Goal: Information Seeking & Learning: Learn about a topic

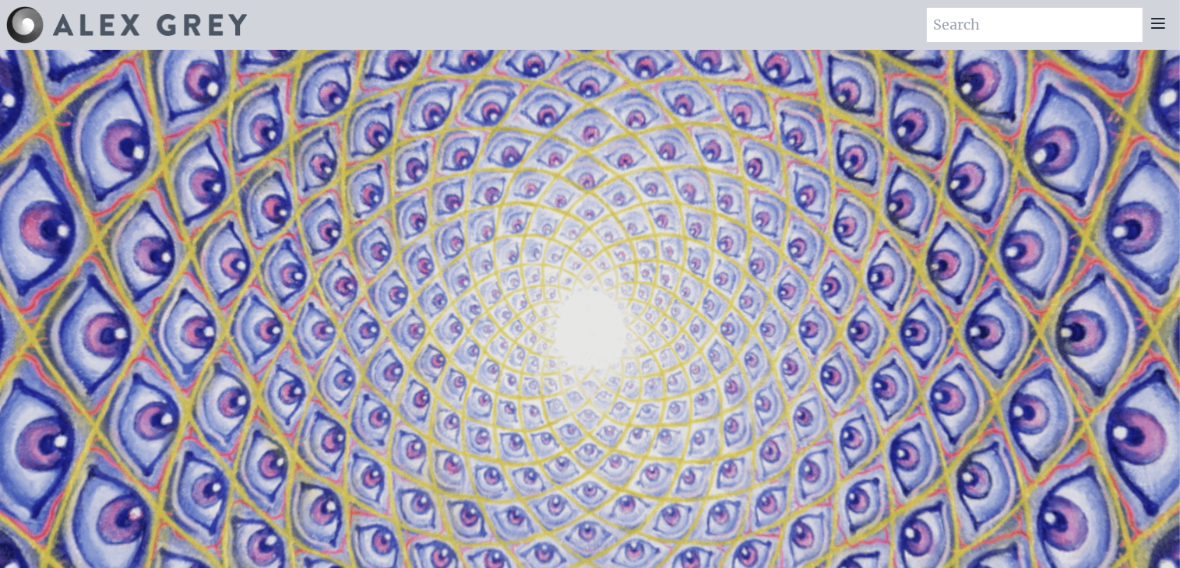
click at [878, 255] on video "Your browser does not support the video tag." at bounding box center [590, 334] width 1557 height 876
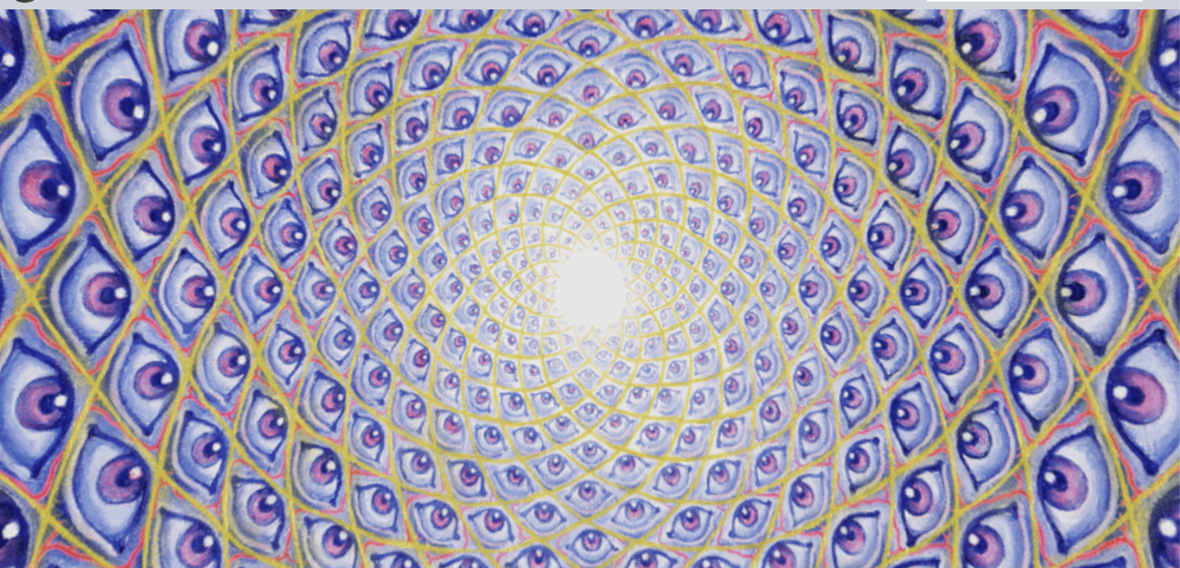
scroll to position [33, 0]
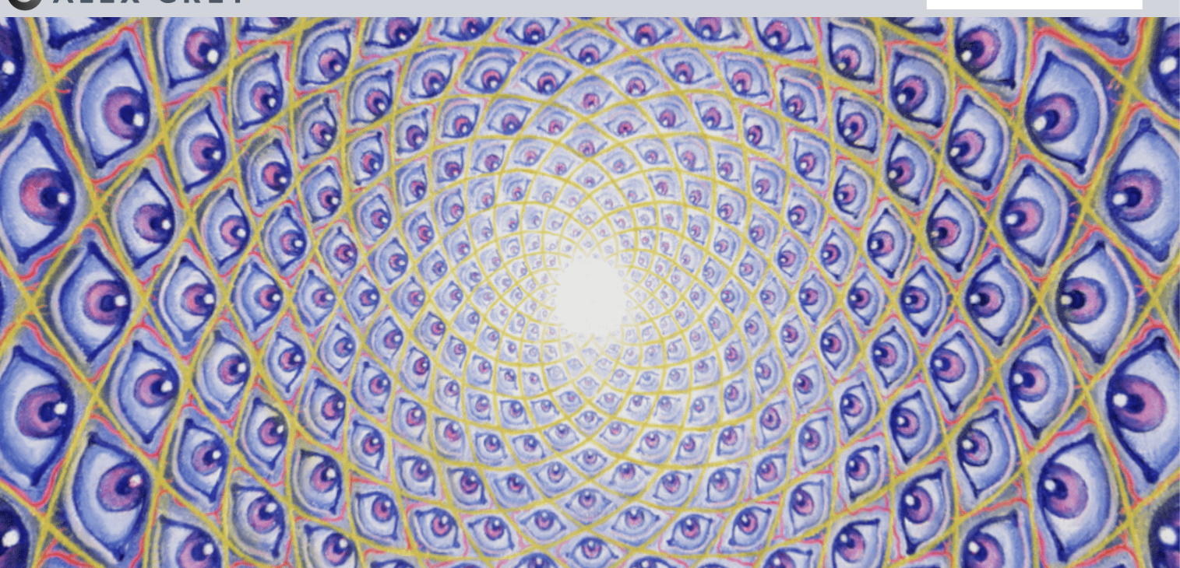
click at [601, 327] on video "Your browser does not support the video tag." at bounding box center [590, 302] width 1557 height 876
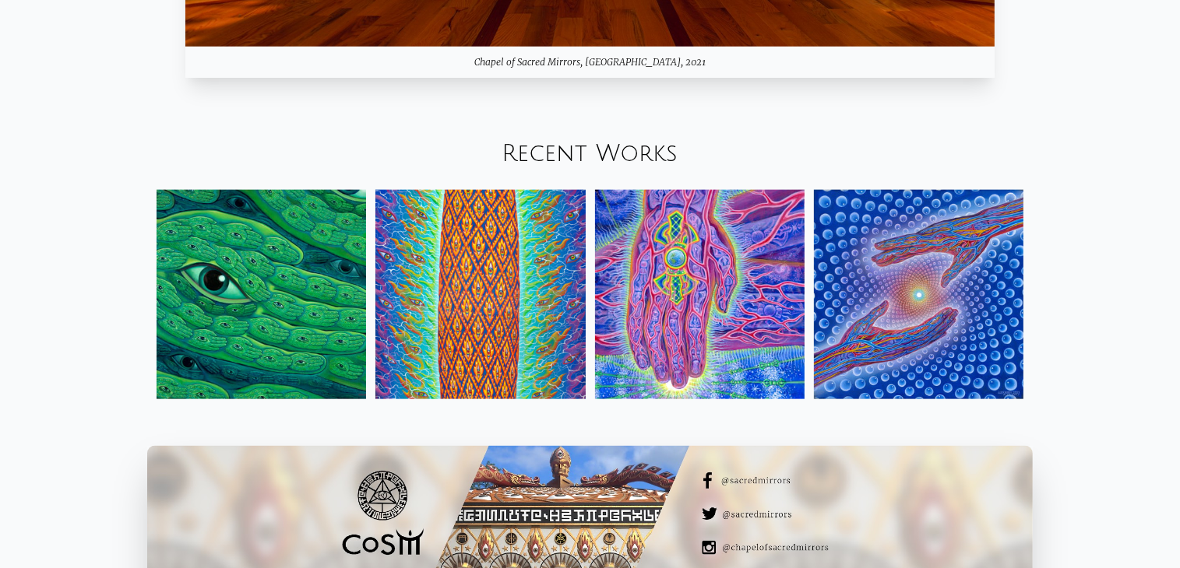
scroll to position [1795, 0]
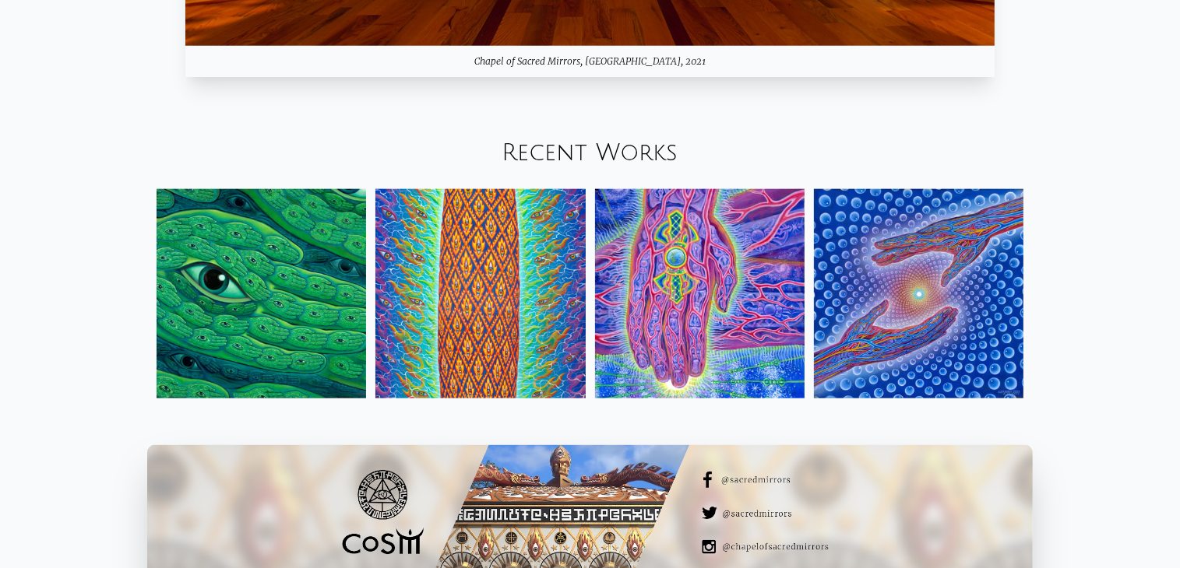
click at [479, 315] on img at bounding box center [479, 293] width 209 height 209
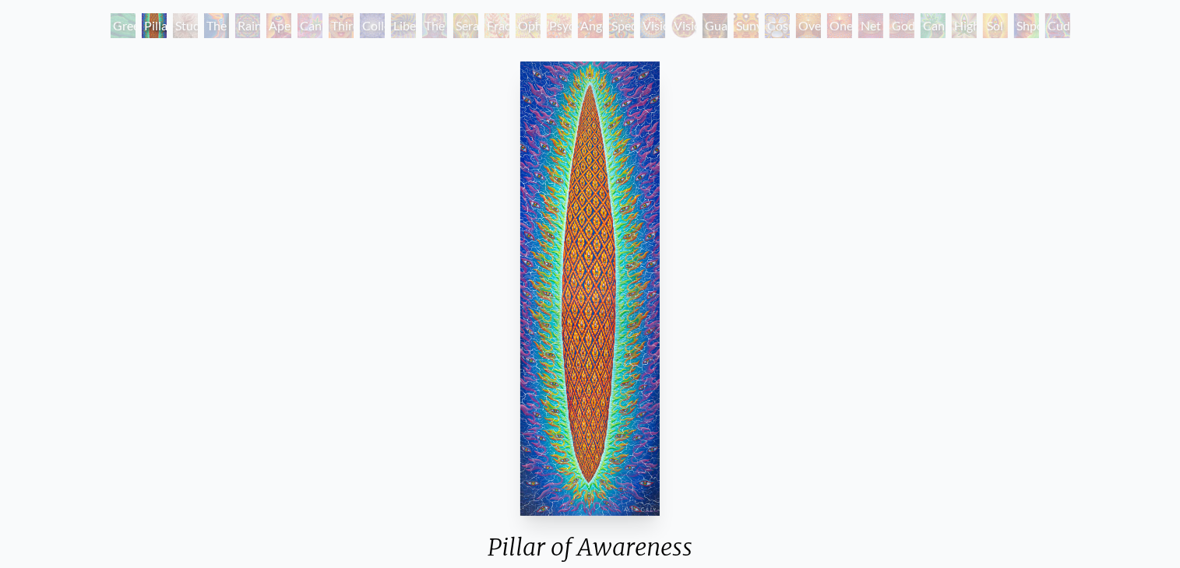
scroll to position [128, 0]
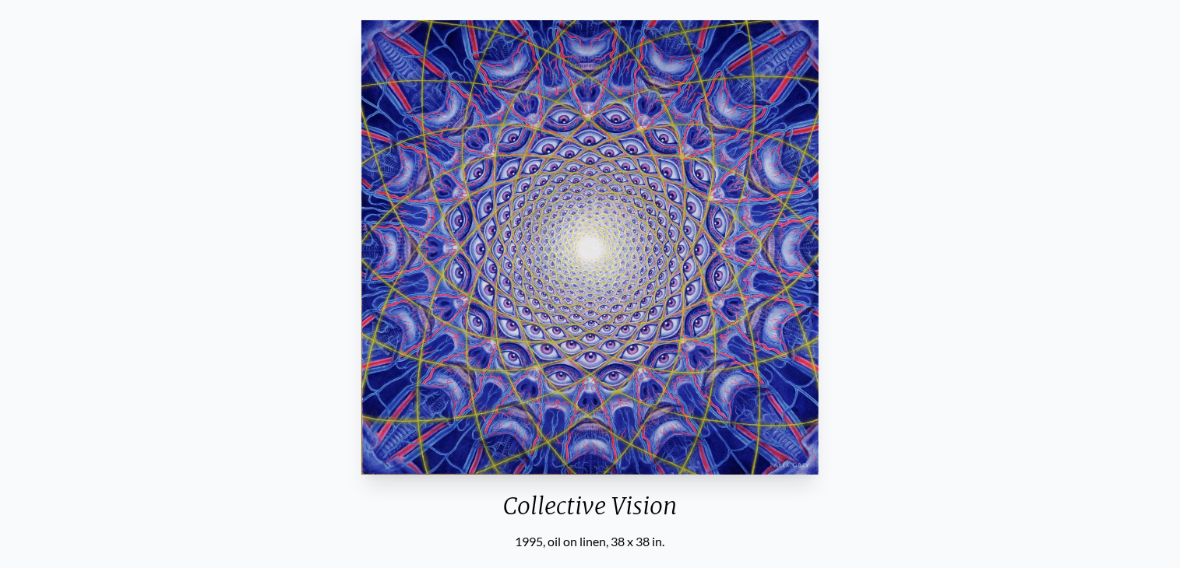
click at [574, 174] on img "9 / 31" at bounding box center [590, 247] width 458 height 455
click at [456, 206] on img "9 / 31" at bounding box center [590, 247] width 458 height 455
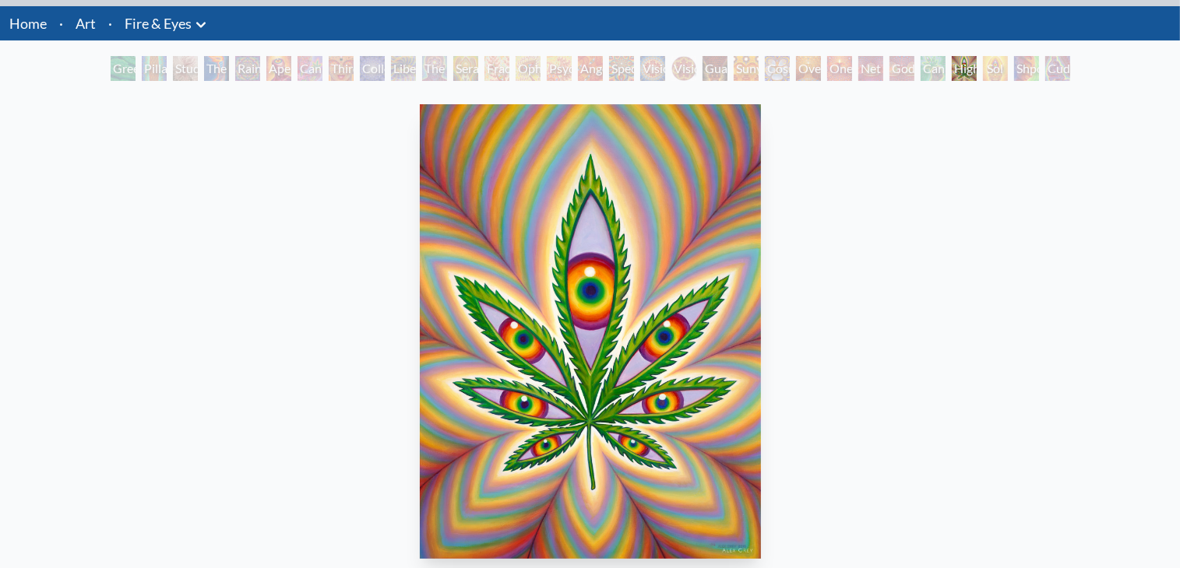
scroll to position [31, 0]
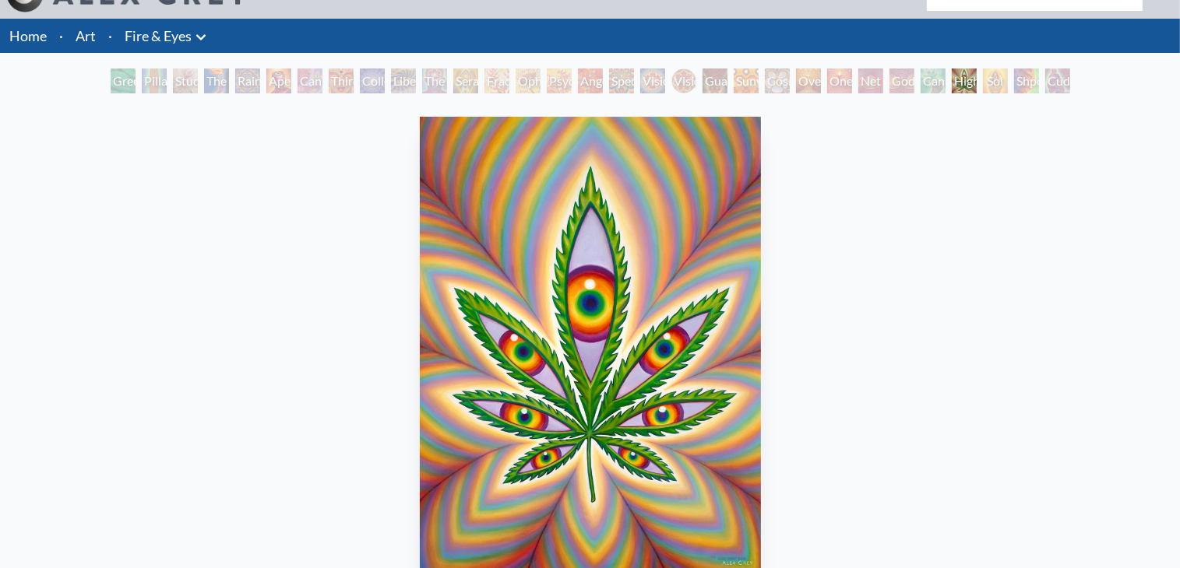
click at [86, 37] on link "Art" at bounding box center [86, 36] width 20 height 22
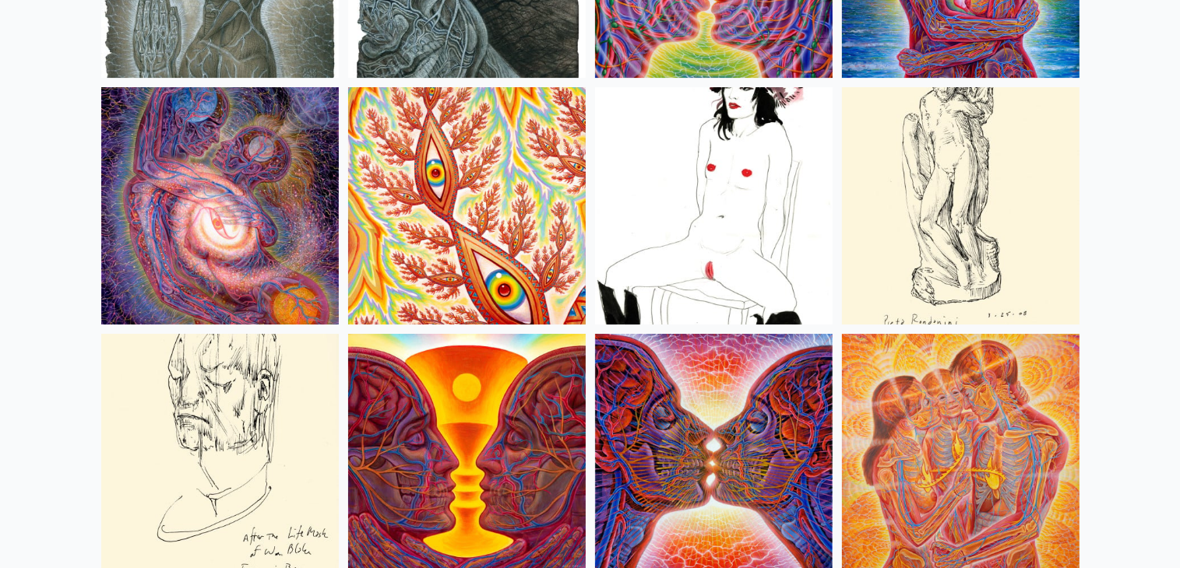
scroll to position [5277, 0]
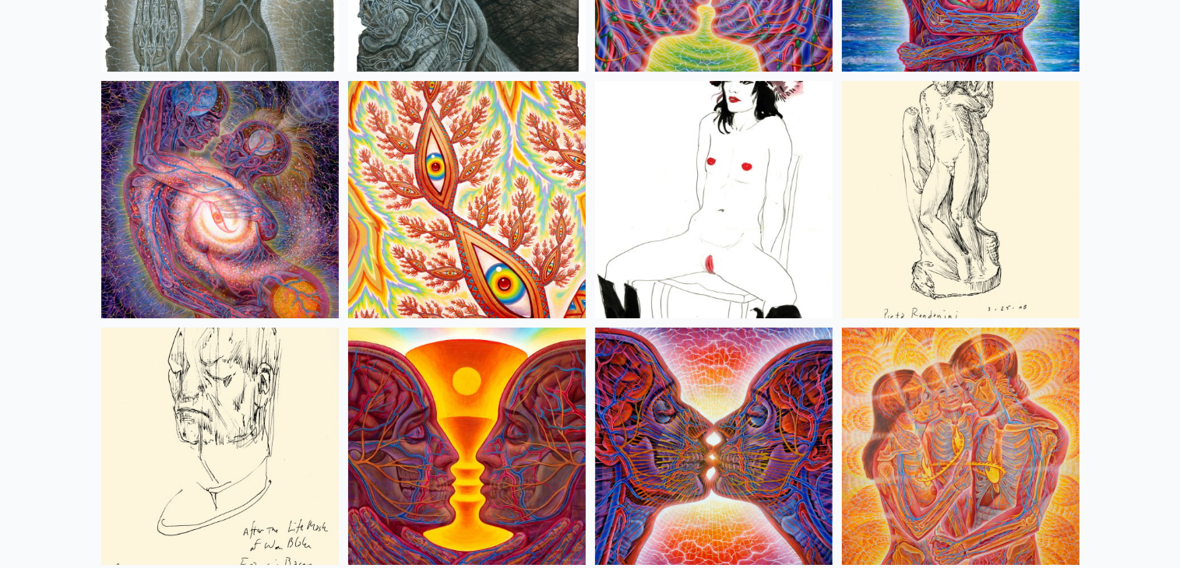
click at [486, 186] on img at bounding box center [467, 200] width 238 height 238
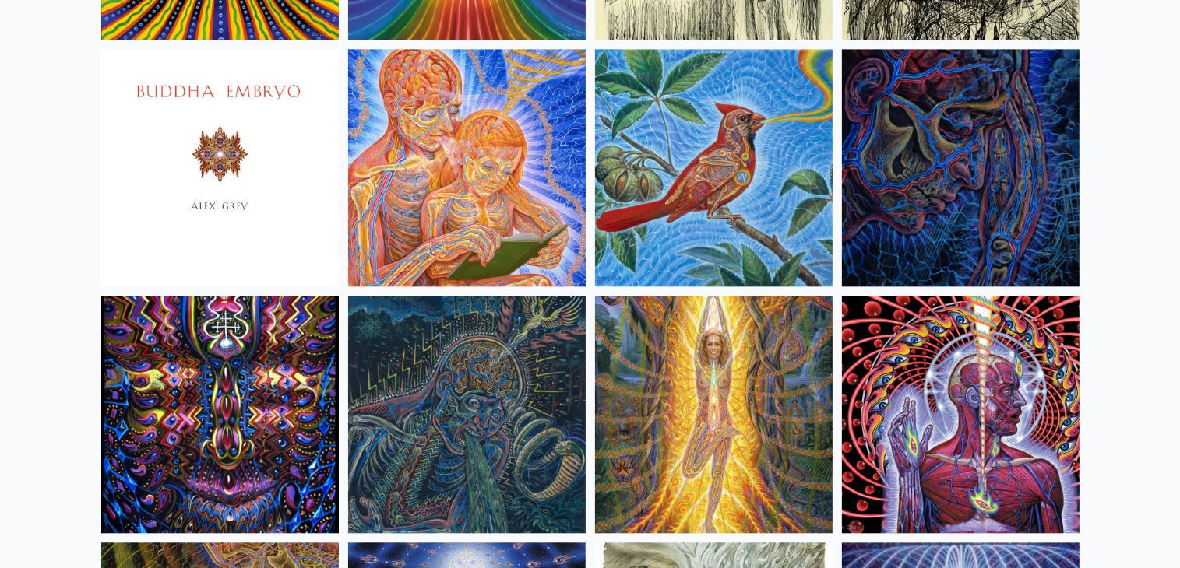
scroll to position [9568, 0]
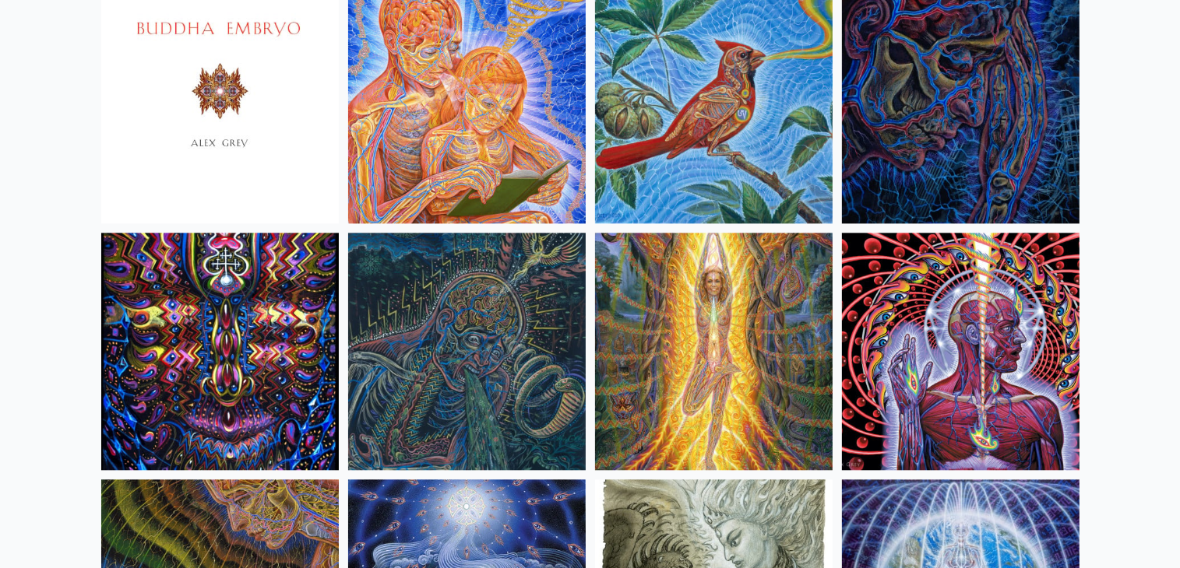
click at [718, 312] on img at bounding box center [714, 352] width 238 height 238
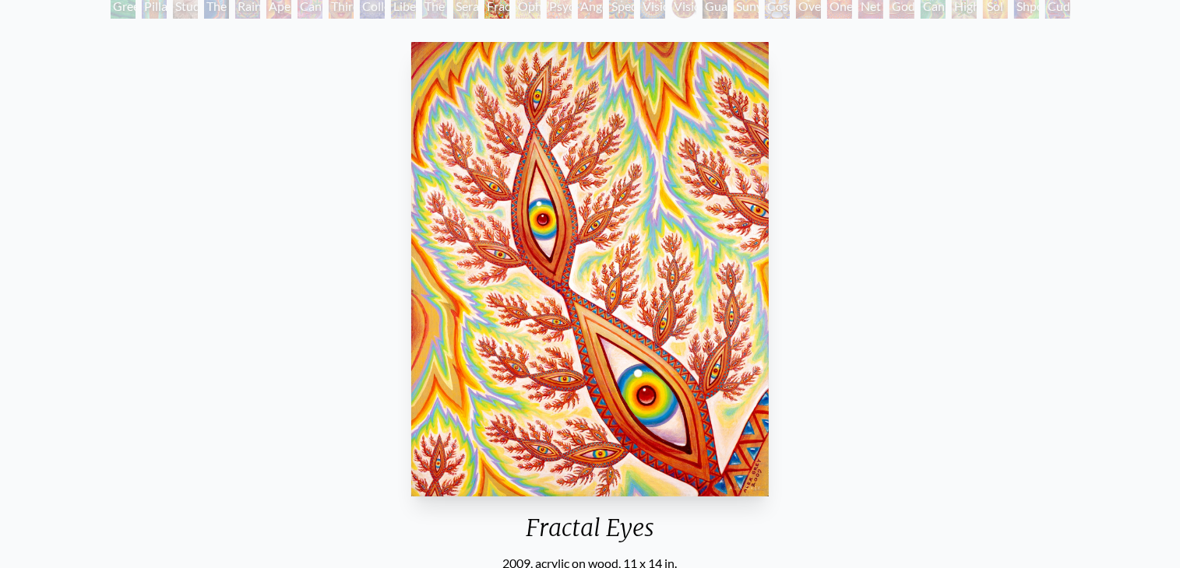
scroll to position [106, 0]
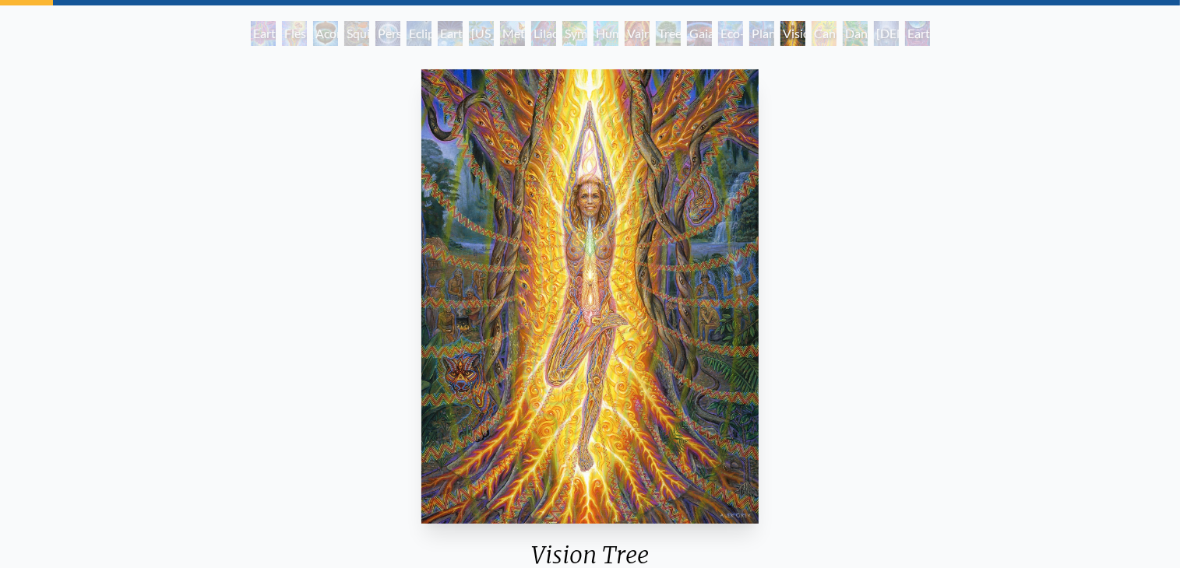
scroll to position [62, 0]
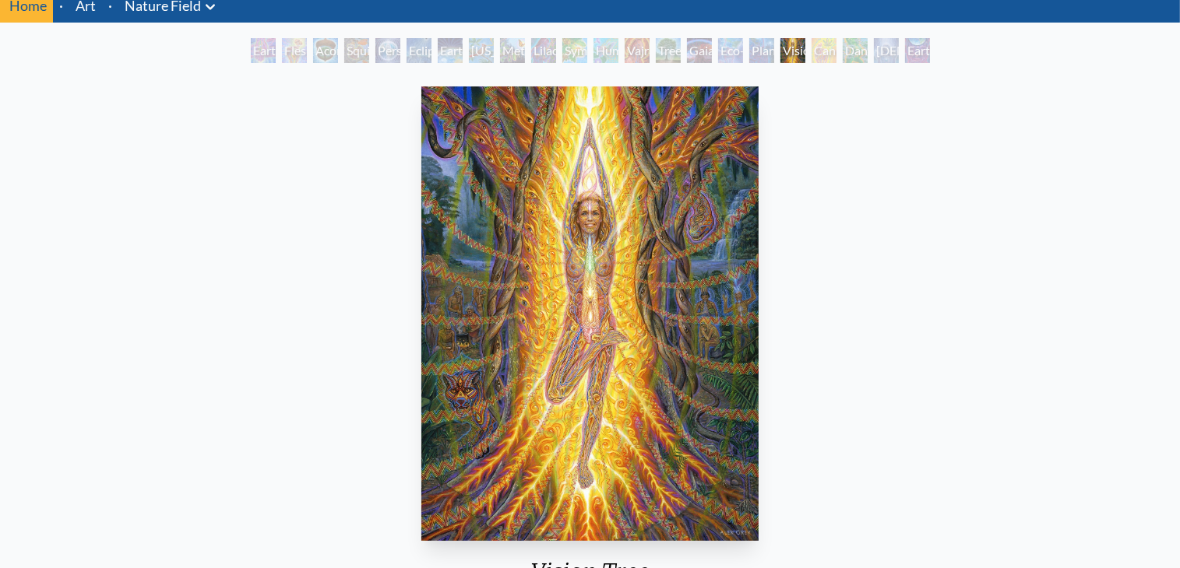
click at [556, 328] on img "18 / 22" at bounding box center [589, 313] width 337 height 455
click at [611, 315] on img "18 / 22" at bounding box center [589, 313] width 337 height 455
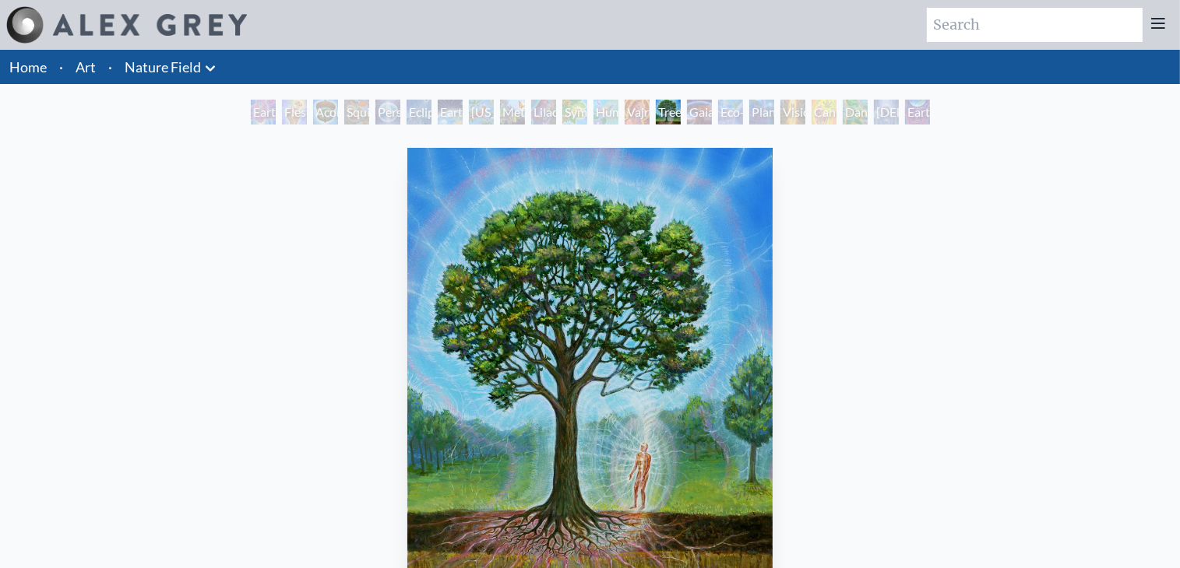
click at [204, 69] on icon at bounding box center [210, 68] width 19 height 19
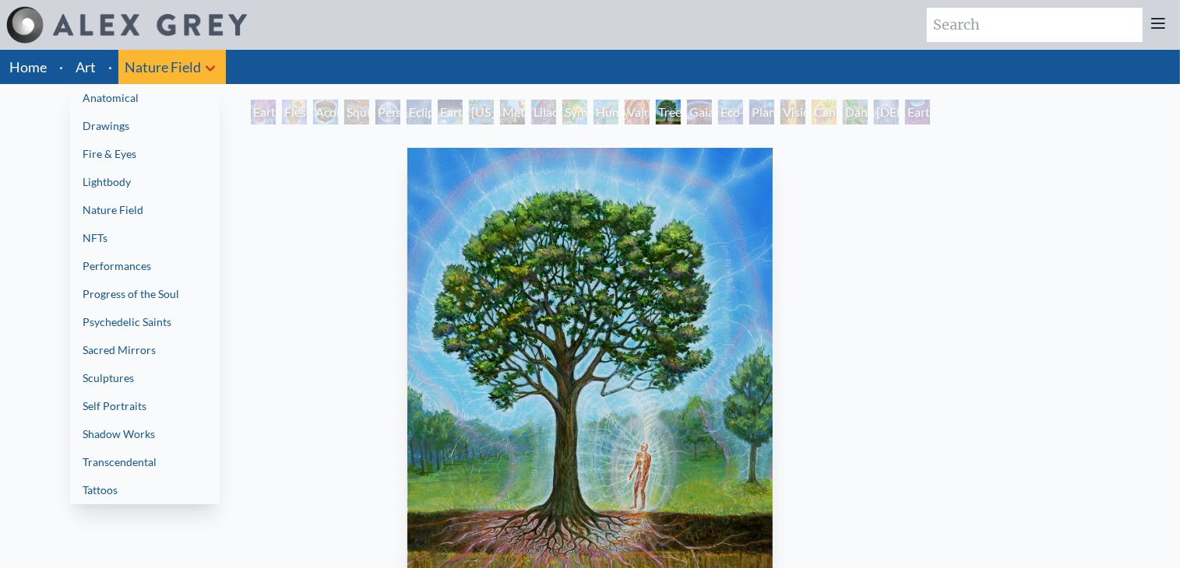
click at [163, 145] on link "Fire & Eyes" at bounding box center [145, 154] width 150 height 28
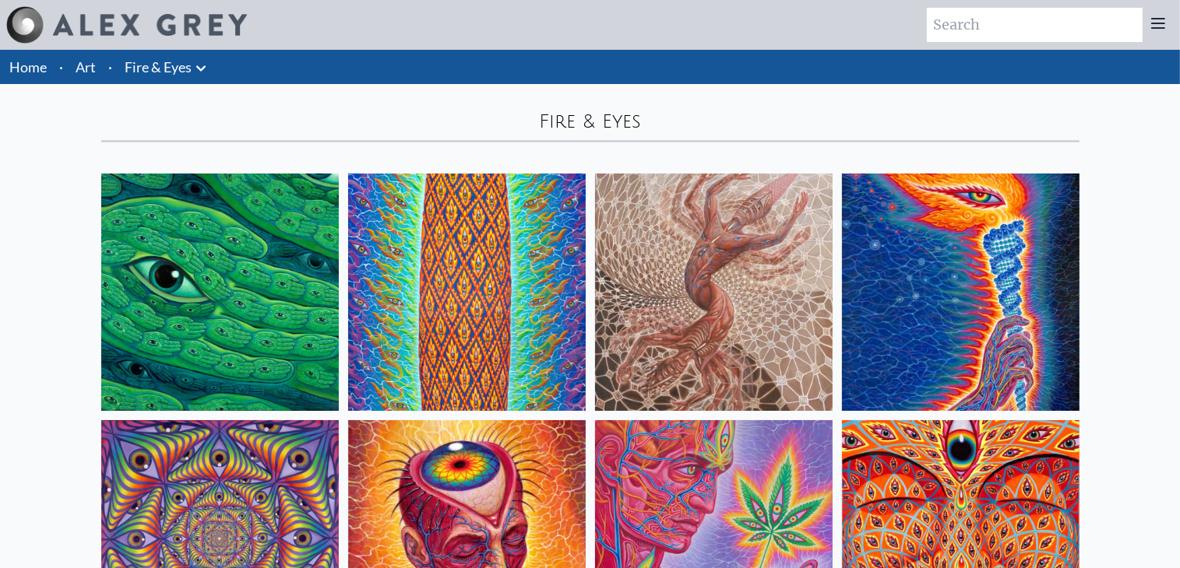
click at [186, 69] on link "Fire & Eyes" at bounding box center [158, 67] width 67 height 22
click at [199, 68] on icon at bounding box center [200, 67] width 9 height 5
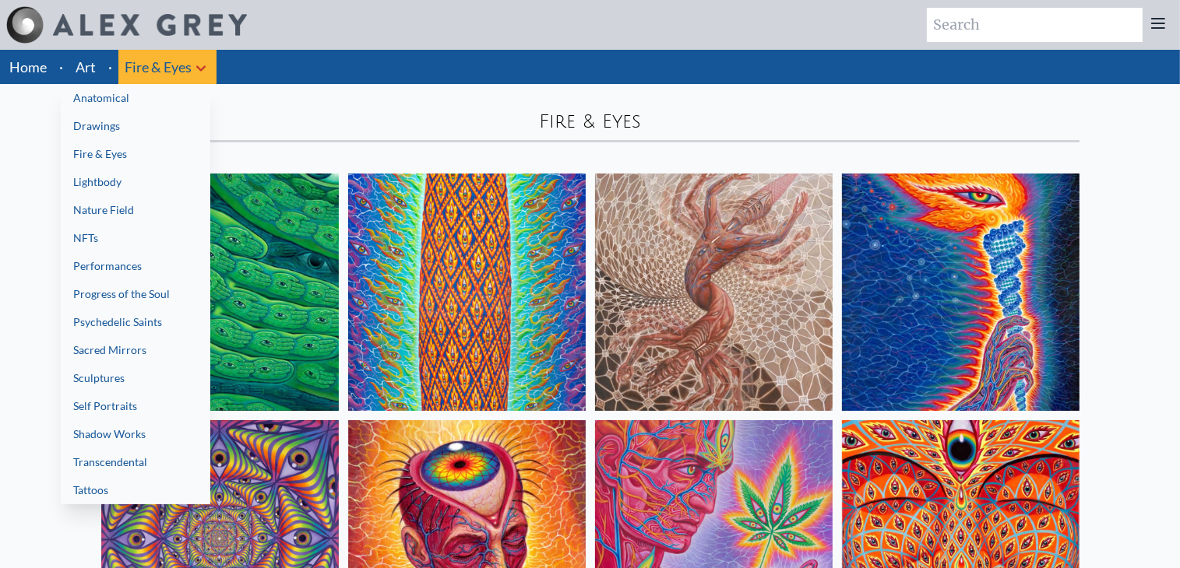
click at [96, 452] on link "Transcendental" at bounding box center [136, 463] width 150 height 28
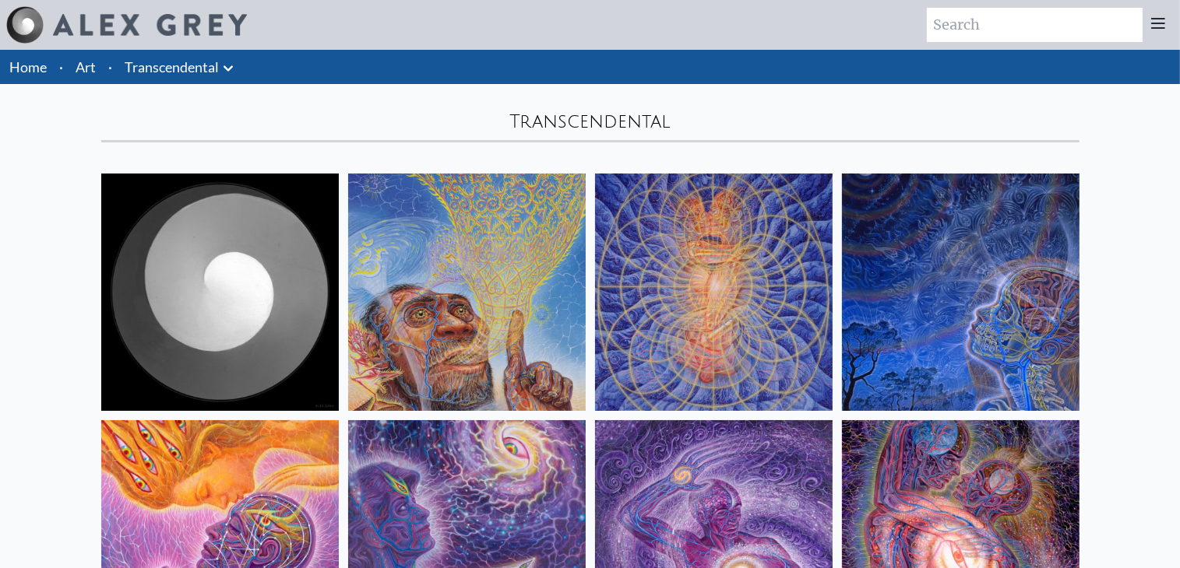
click at [24, 66] on link "Home" at bounding box center [27, 66] width 37 height 17
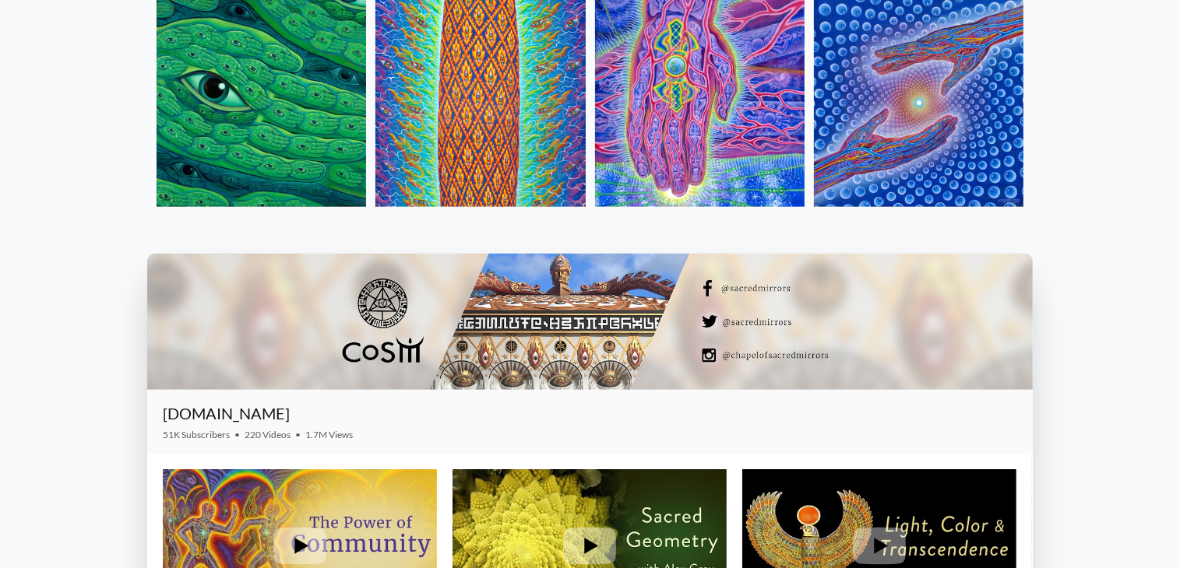
scroll to position [1986, 0]
